Goal: Complete application form

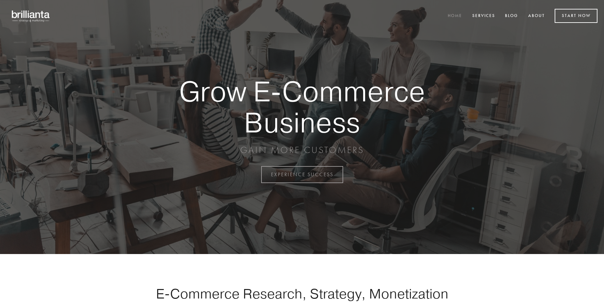
scroll to position [1712, 0]
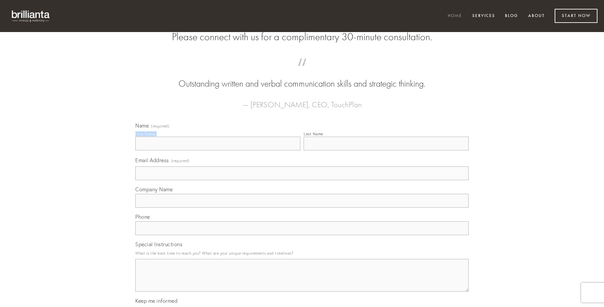
type input "[PERSON_NAME]"
click at [386, 150] on input "Last Name" at bounding box center [385, 144] width 165 height 14
type input "[PERSON_NAME]"
click at [302, 180] on input "Email Address (required)" at bounding box center [301, 173] width 333 height 14
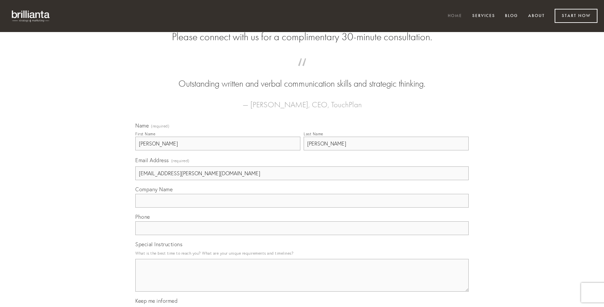
type input "[EMAIL_ADDRESS][PERSON_NAME][DOMAIN_NAME]"
click at [302, 207] on input "Company Name" at bounding box center [301, 201] width 333 height 14
type input "teneo"
click at [302, 235] on input "text" at bounding box center [301, 228] width 333 height 14
click at [302, 281] on textarea "Special Instructions" at bounding box center [301, 275] width 333 height 33
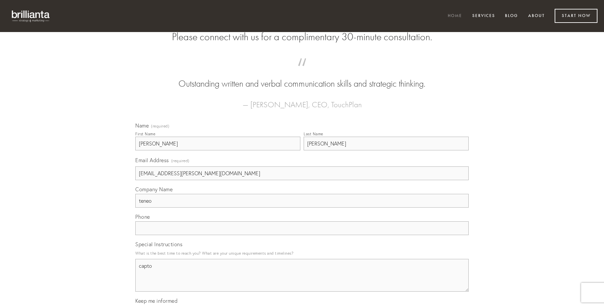
type textarea "capto"
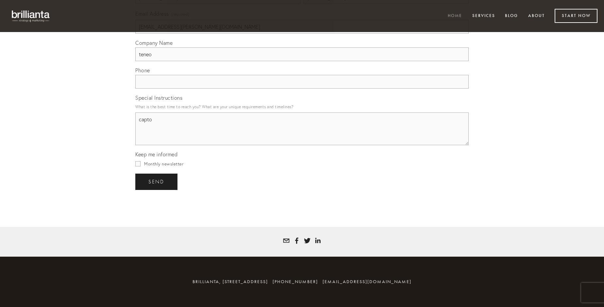
click at [157, 181] on span "send" at bounding box center [156, 182] width 16 height 6
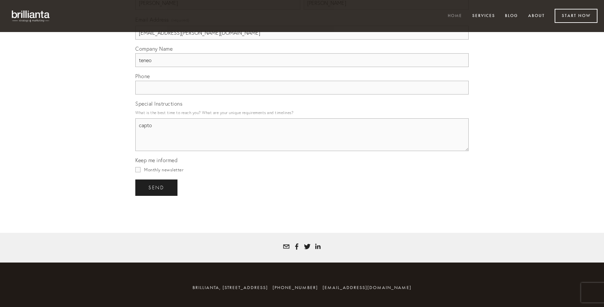
scroll to position [1693, 0]
